Goal: Share content

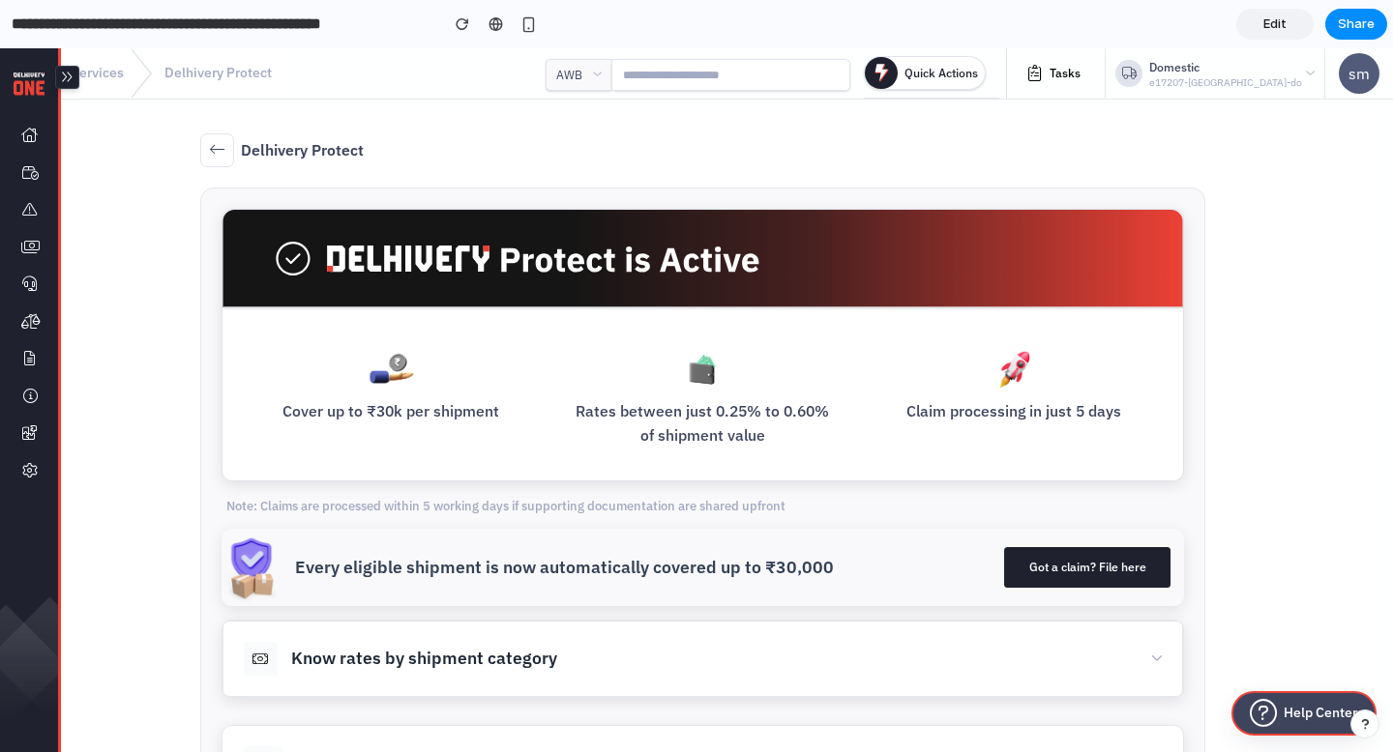
scroll to position [1331, 0]
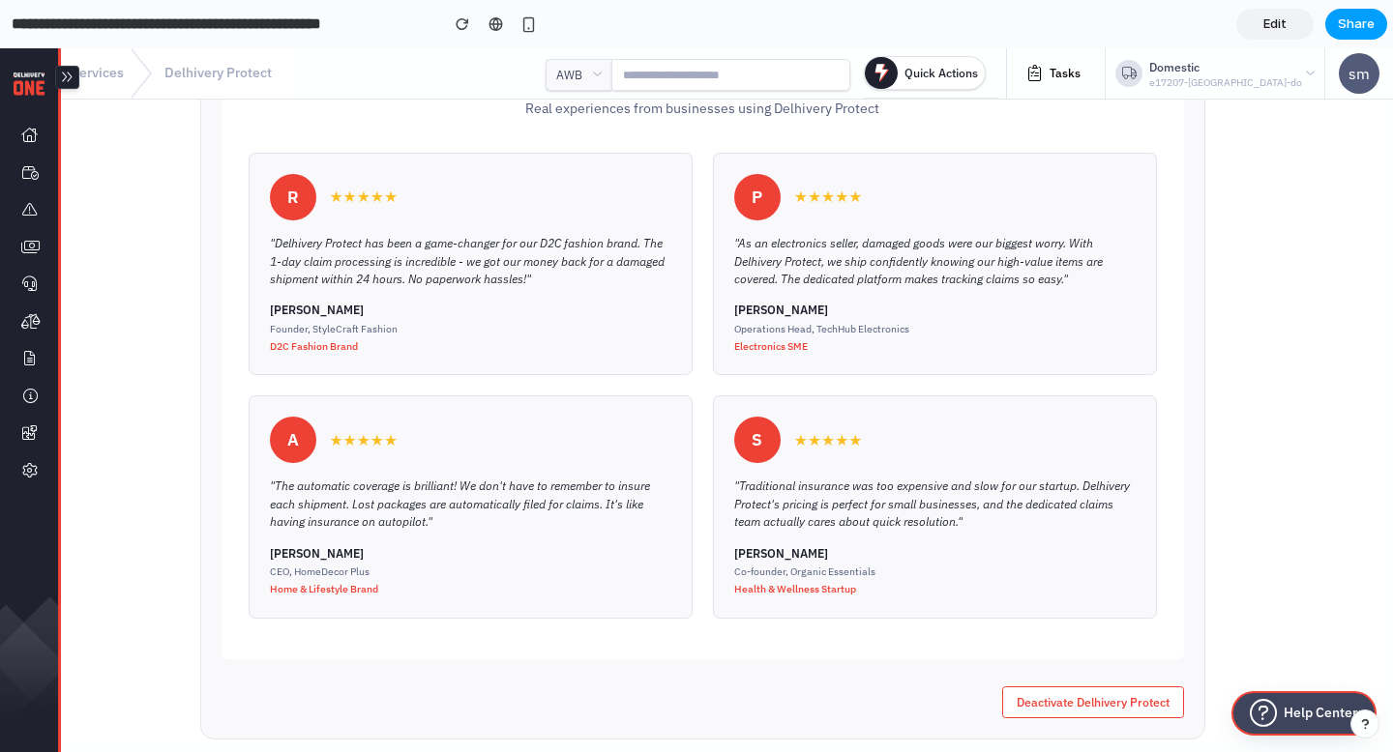
click at [1361, 28] on span "Share" at bounding box center [1356, 24] width 37 height 19
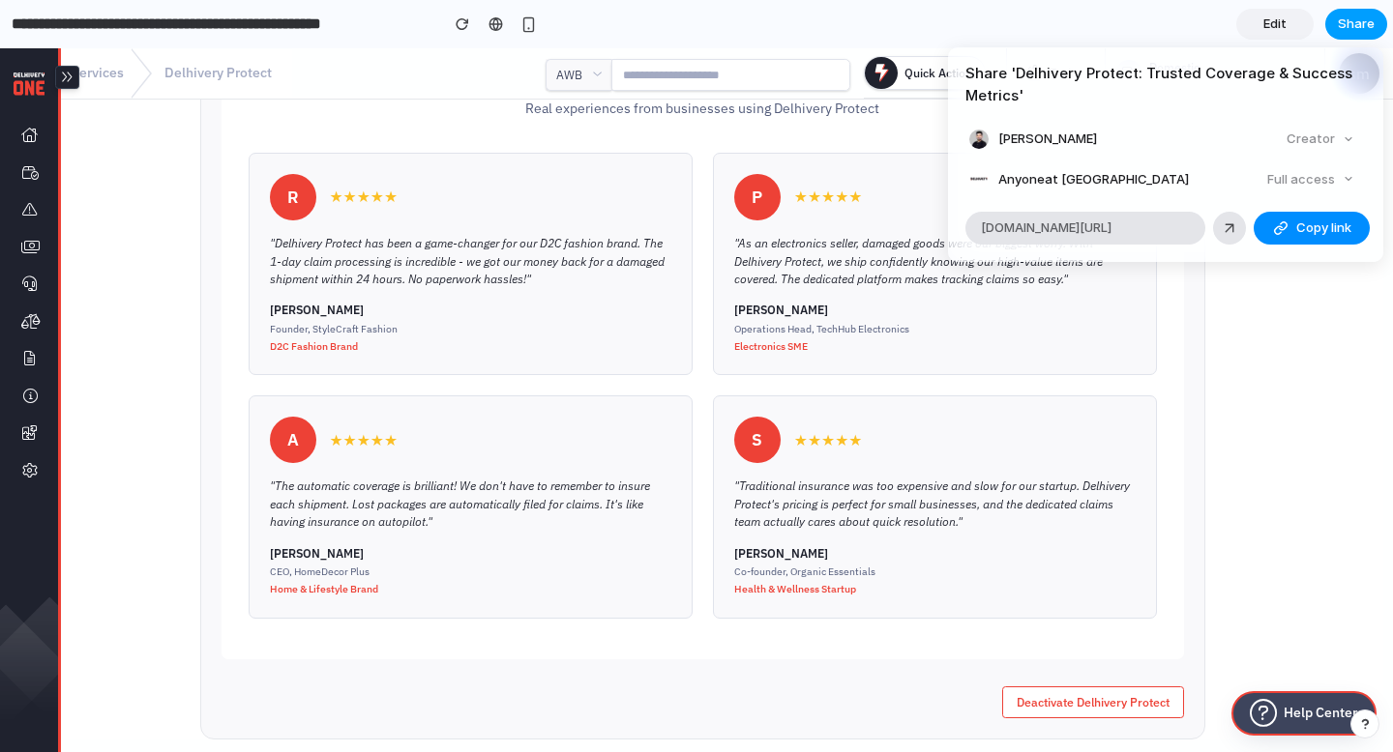
click at [1361, 28] on div "Share ' Delhivery Protect: Trusted Coverage & Success Metrics ' Manoj R Creator…" at bounding box center [696, 376] width 1393 height 752
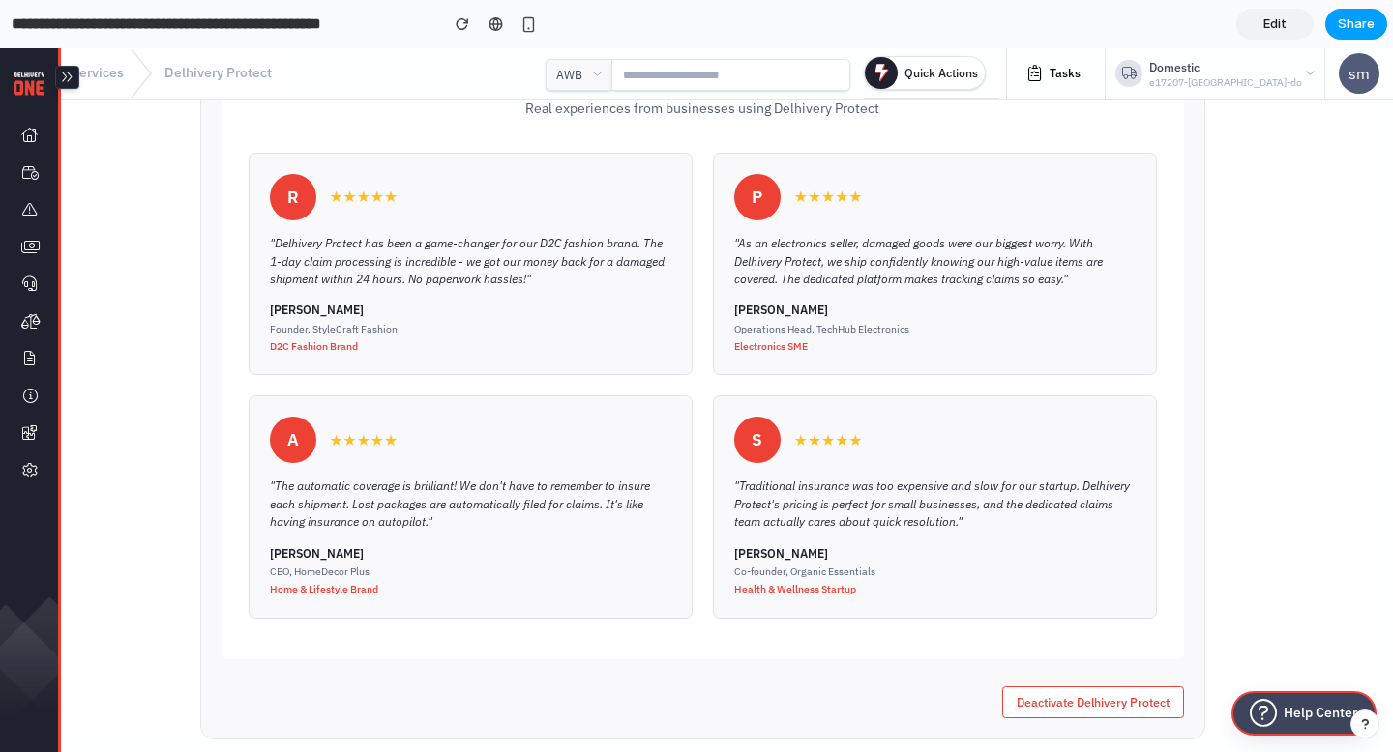
click at [1361, 28] on span "Share" at bounding box center [1356, 24] width 37 height 19
click at [1361, 28] on div "Share ' Delhivery Protect: Trusted Coverage & Success Metrics ' Manoj R Creator…" at bounding box center [696, 376] width 1393 height 752
click at [1361, 28] on span "Share" at bounding box center [1356, 24] width 37 height 19
click at [1136, 210] on article "Share ' Delhivery Protect: Trusted Coverage & Success Metrics ' Manoj R Creator…" at bounding box center [1165, 154] width 435 height 215
